Goal: Information Seeking & Learning: Learn about a topic

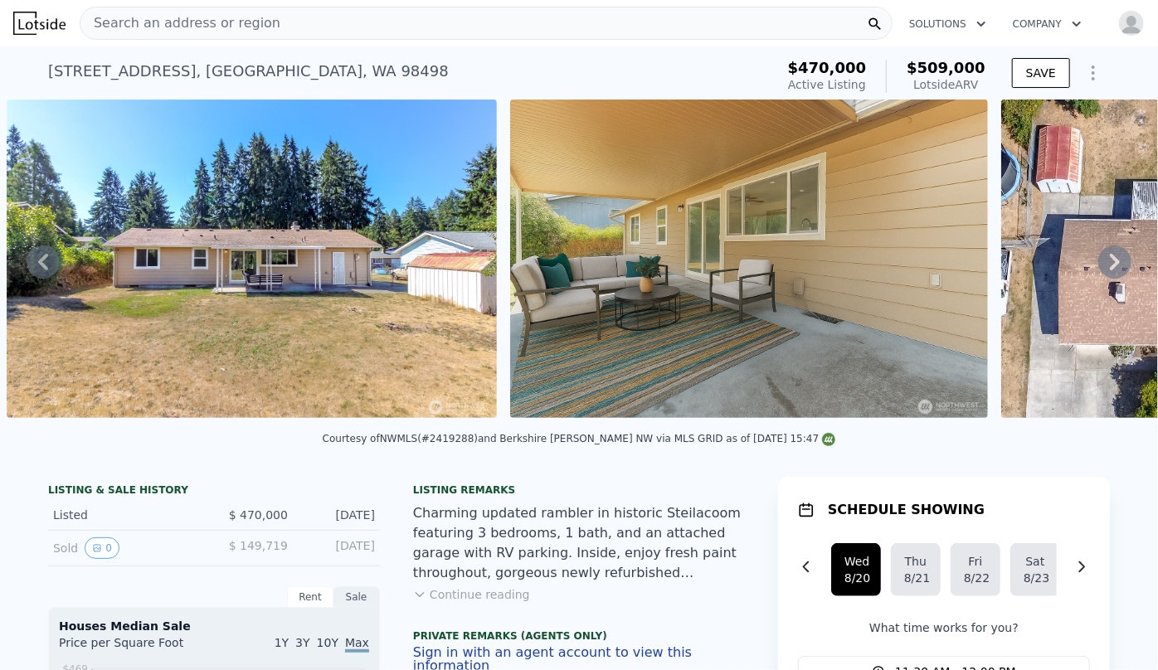
click at [158, 24] on span "Search an address or region" at bounding box center [180, 23] width 200 height 20
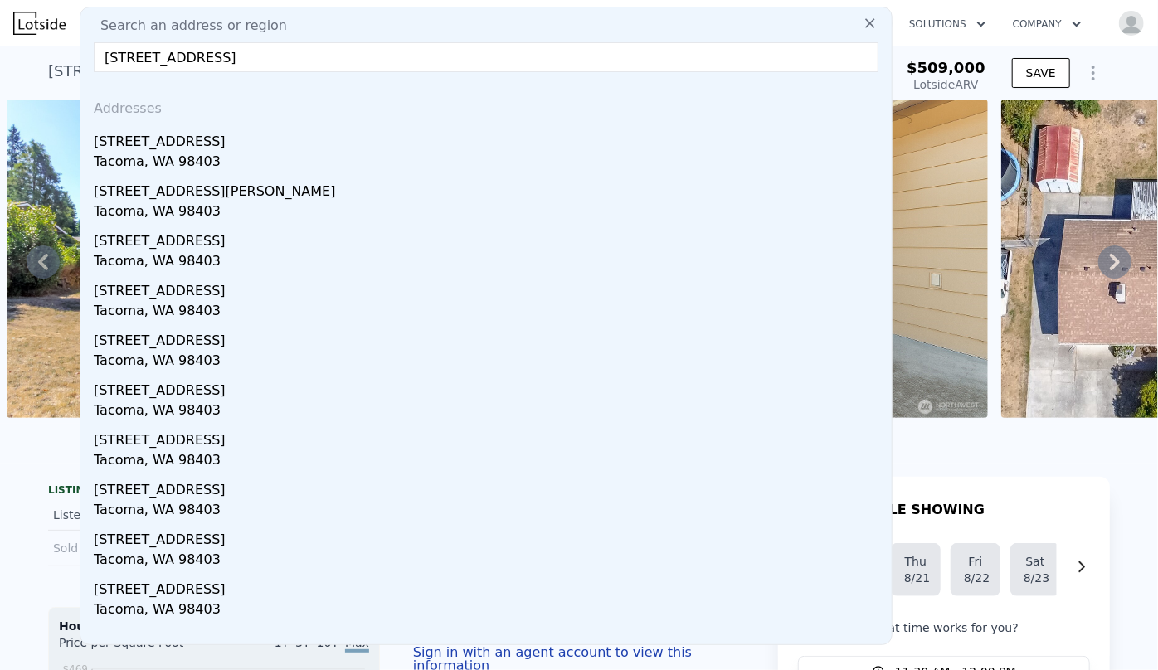
type input "640 N State Street, Tacoma, WA 98403"
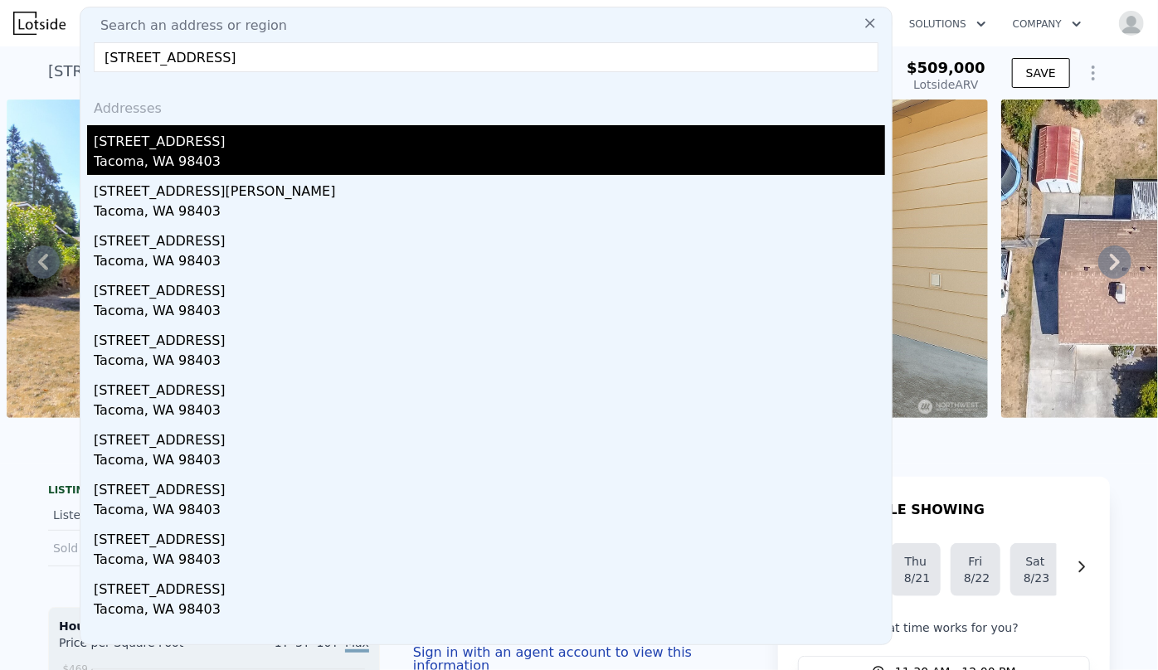
click at [207, 139] on div "[STREET_ADDRESS]" at bounding box center [490, 138] width 792 height 27
type input "1"
type input "2"
type input "1.5"
type input "720"
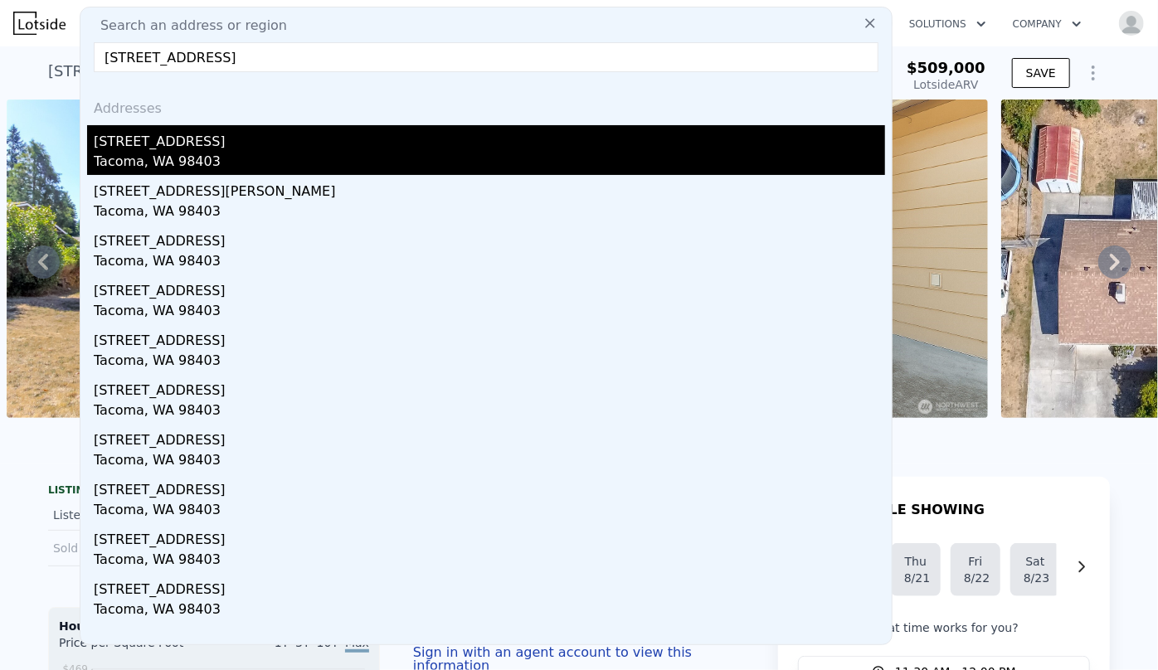
type input "1217"
type input "1438"
type input "4500"
type input "$ 470,000"
type input "6"
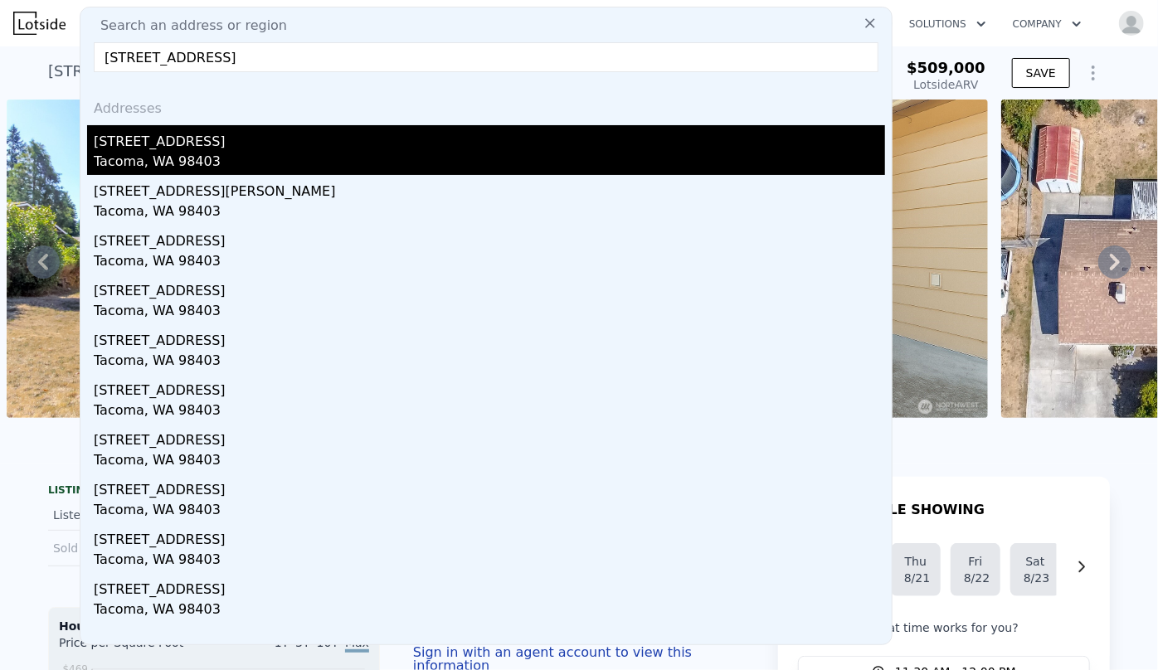
type input "$ 90,000"
type input "$ 53,460"
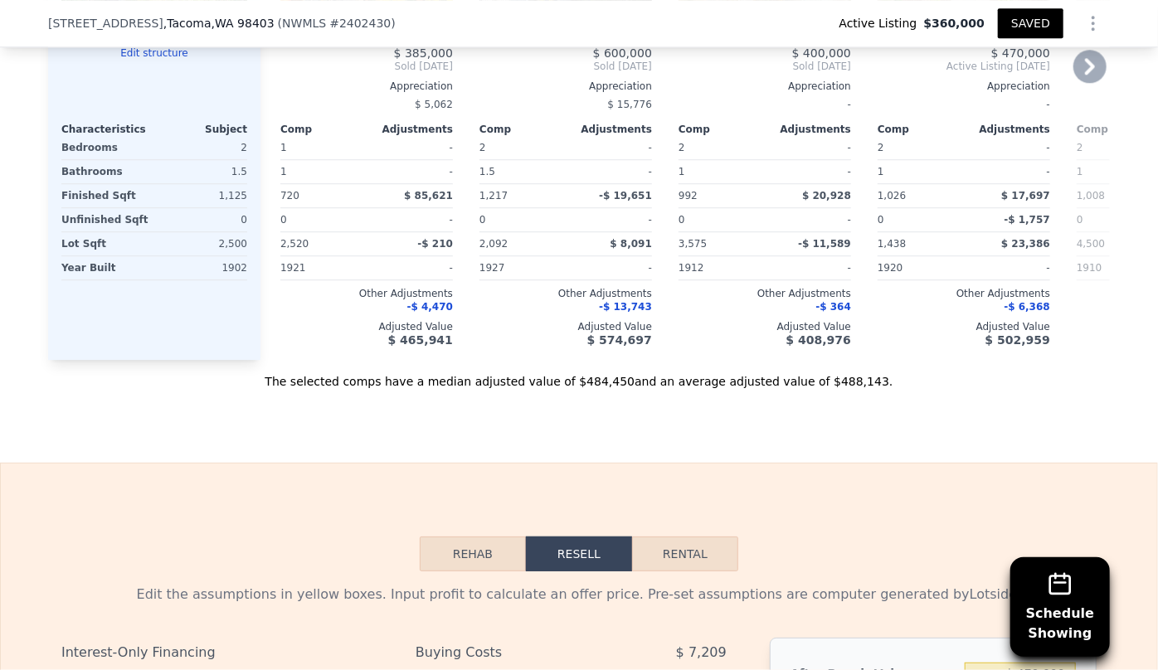
scroll to position [2709, 0]
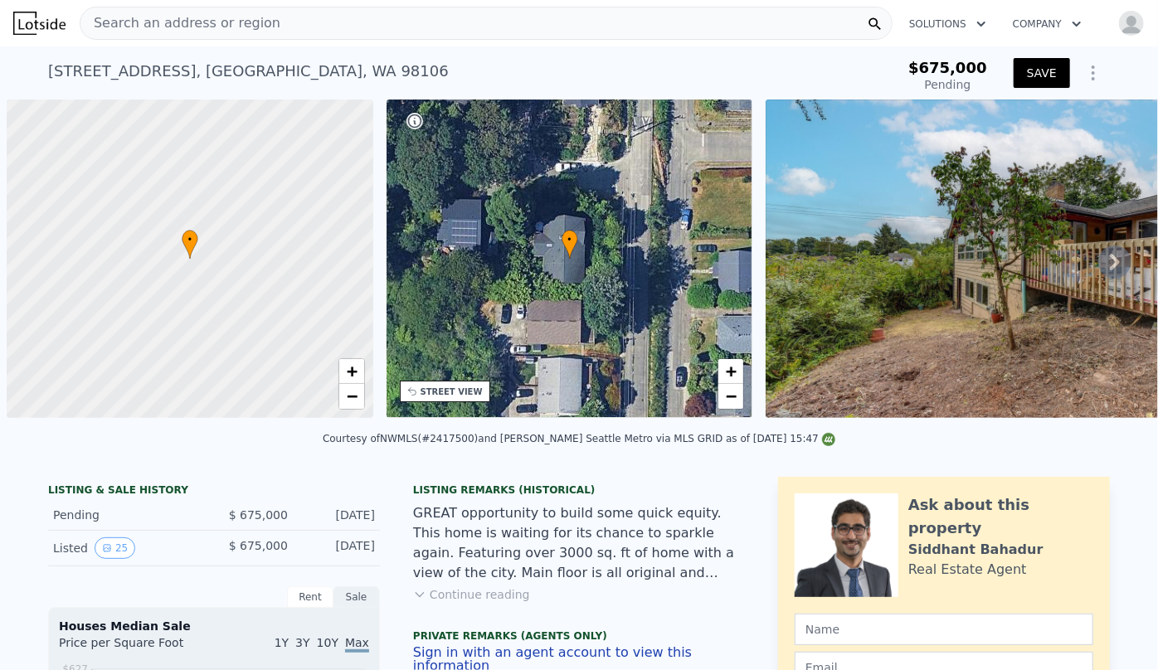
scroll to position [0, 7]
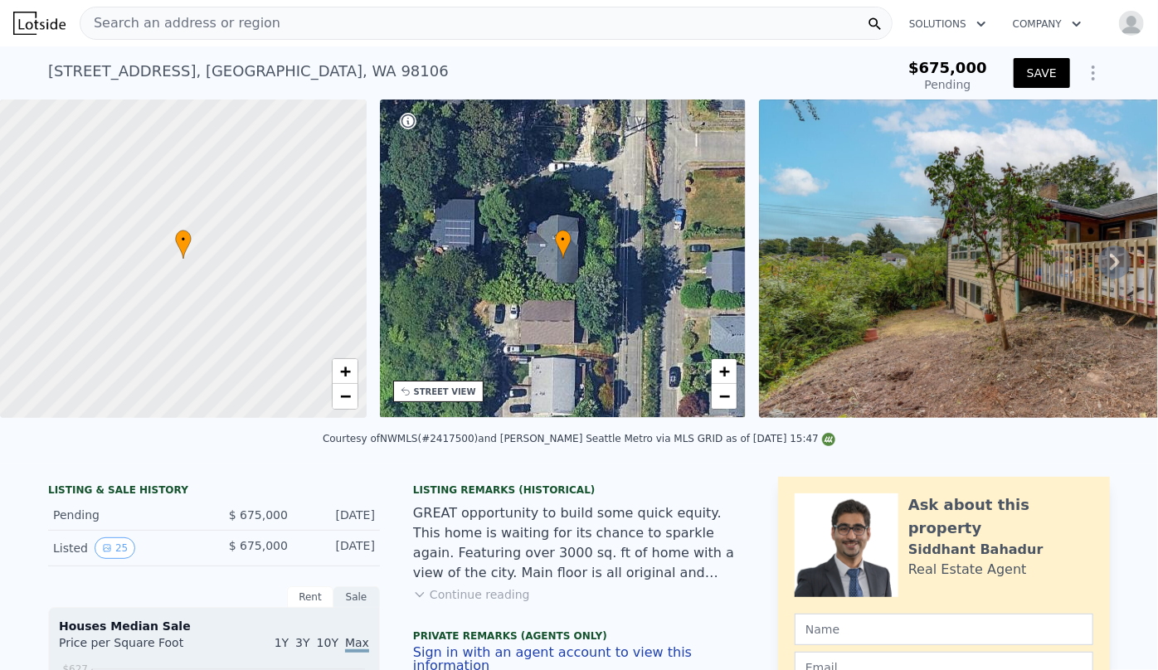
click at [192, 20] on span "Search an address or region" at bounding box center [180, 23] width 200 height 20
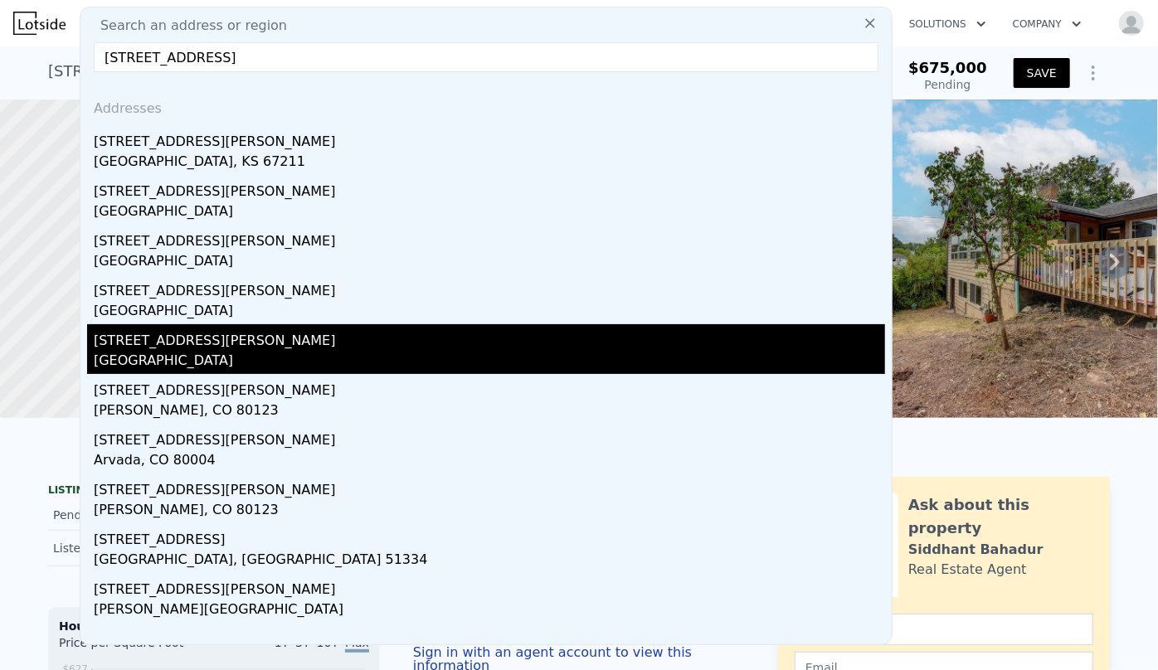
type input "640 n estate st"
click at [119, 358] on div "Lakewood, CO 80215" at bounding box center [490, 362] width 792 height 23
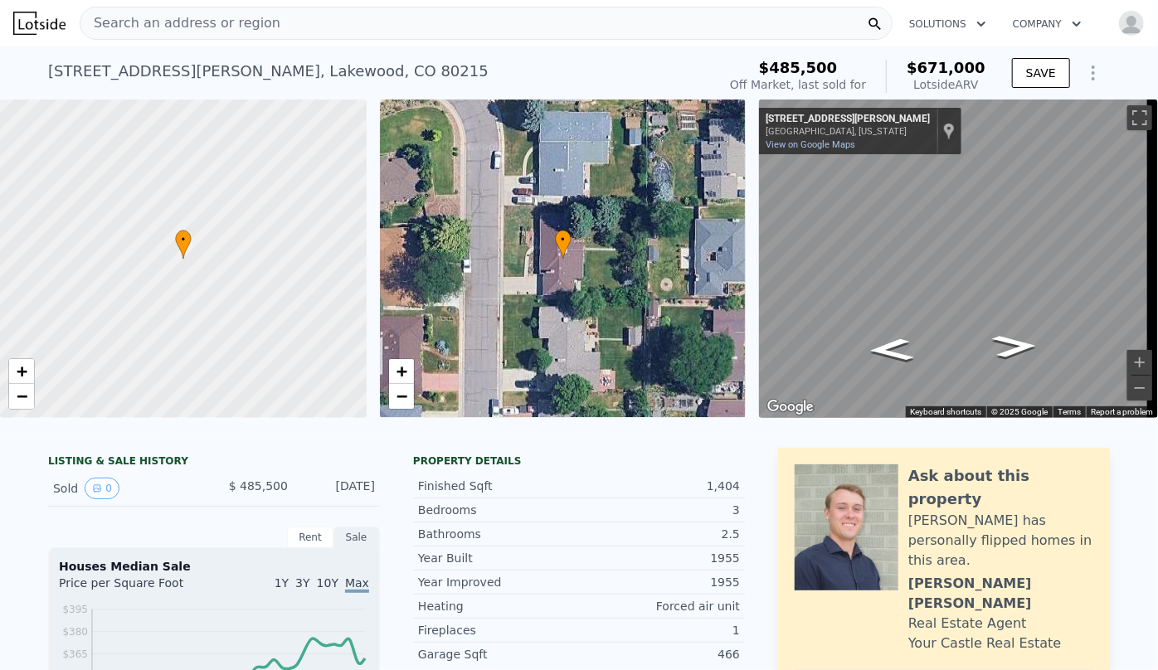
click at [153, 27] on span "Search an address or region" at bounding box center [180, 23] width 200 height 20
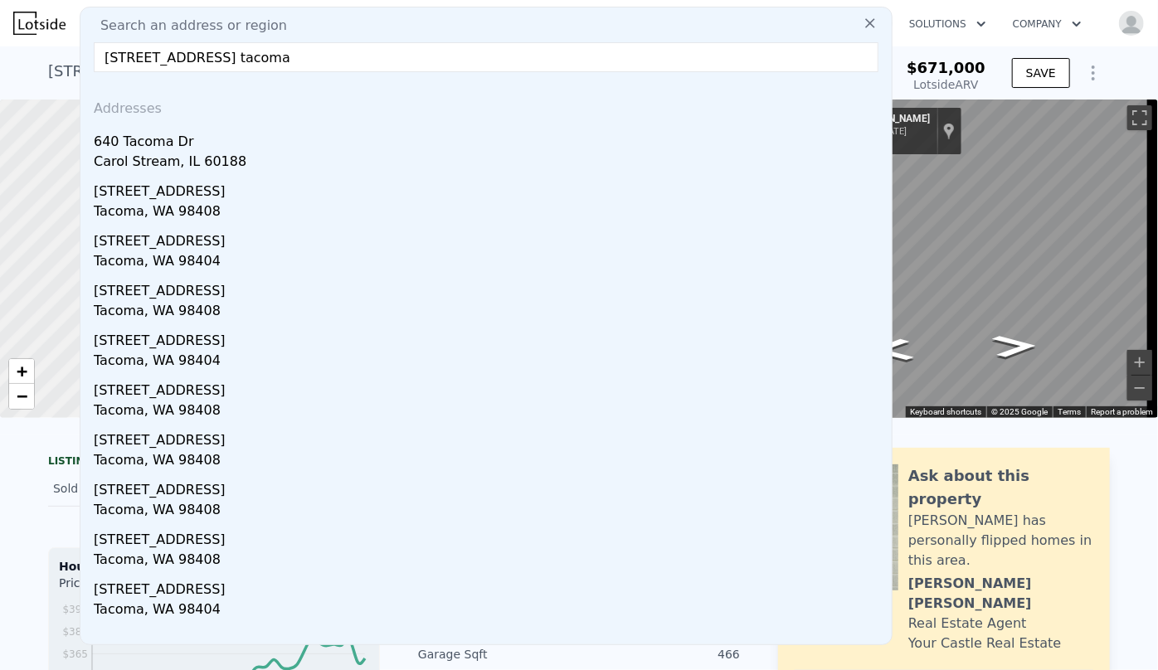
type input "640 n estate st tacoma"
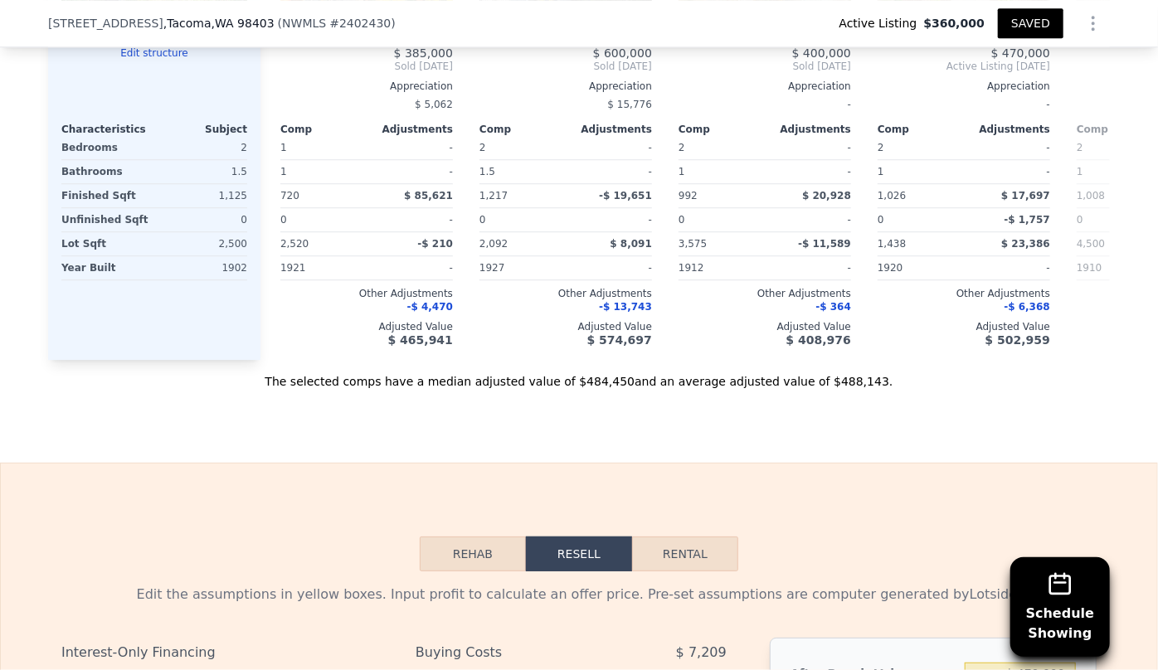
scroll to position [2709, 0]
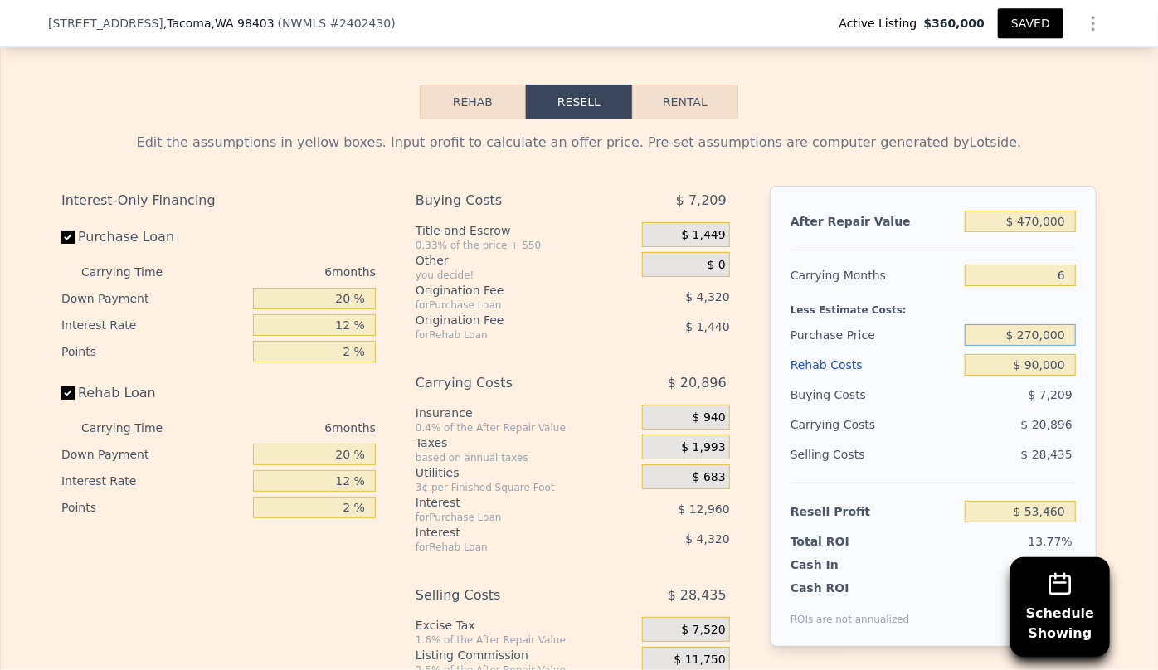
click at [1035, 344] on input "$ 270,000" at bounding box center [1020, 335] width 111 height 22
type input "$ 300,000"
click at [939, 421] on div "$ 20,896" at bounding box center [988, 425] width 175 height 30
type input "$ 21,440"
click at [1030, 344] on input "$ 300,000" at bounding box center [1020, 335] width 111 height 22
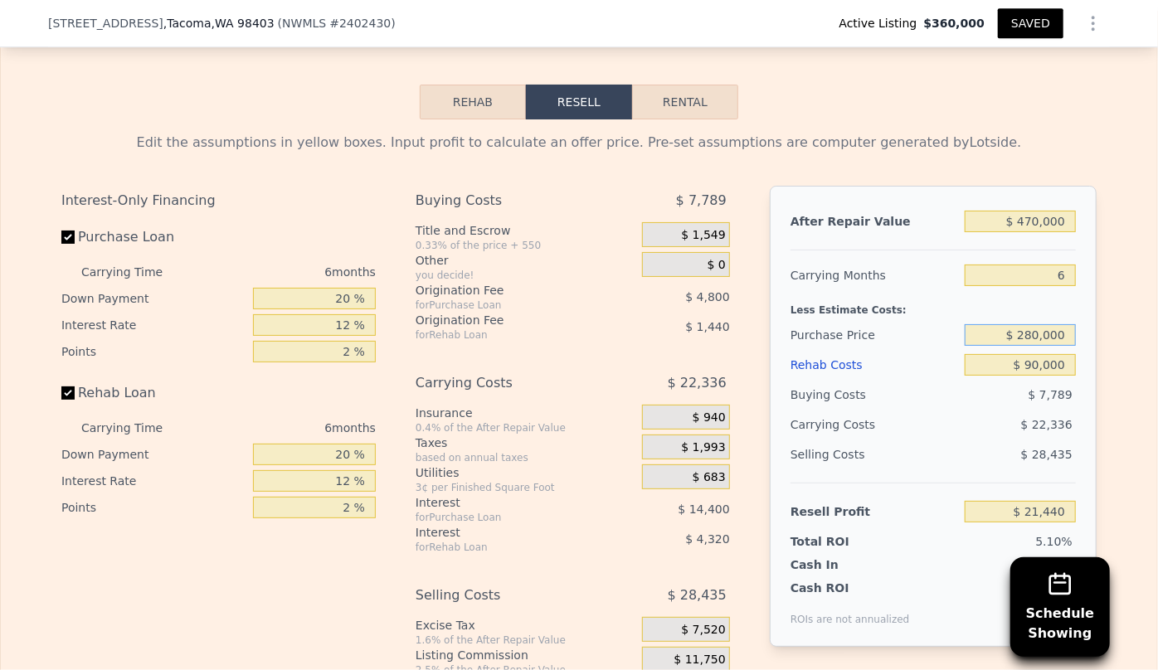
type input "$ 280,000"
type input "$ 42,787"
type input "$ 270,000"
click at [966, 417] on div "$ 21,376" at bounding box center [988, 425] width 175 height 30
type input "$ 53,460"
